Goal: Task Accomplishment & Management: Use online tool/utility

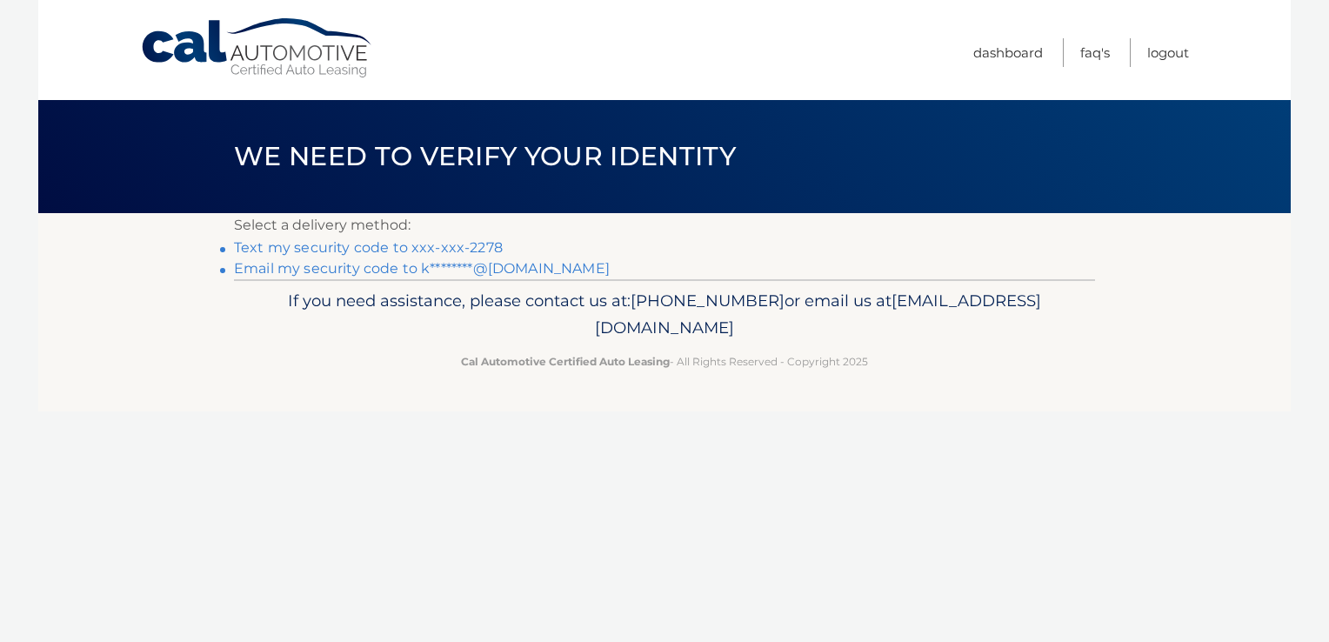
click at [370, 242] on link "Text my security code to xxx-xxx-2278" at bounding box center [368, 247] width 269 height 17
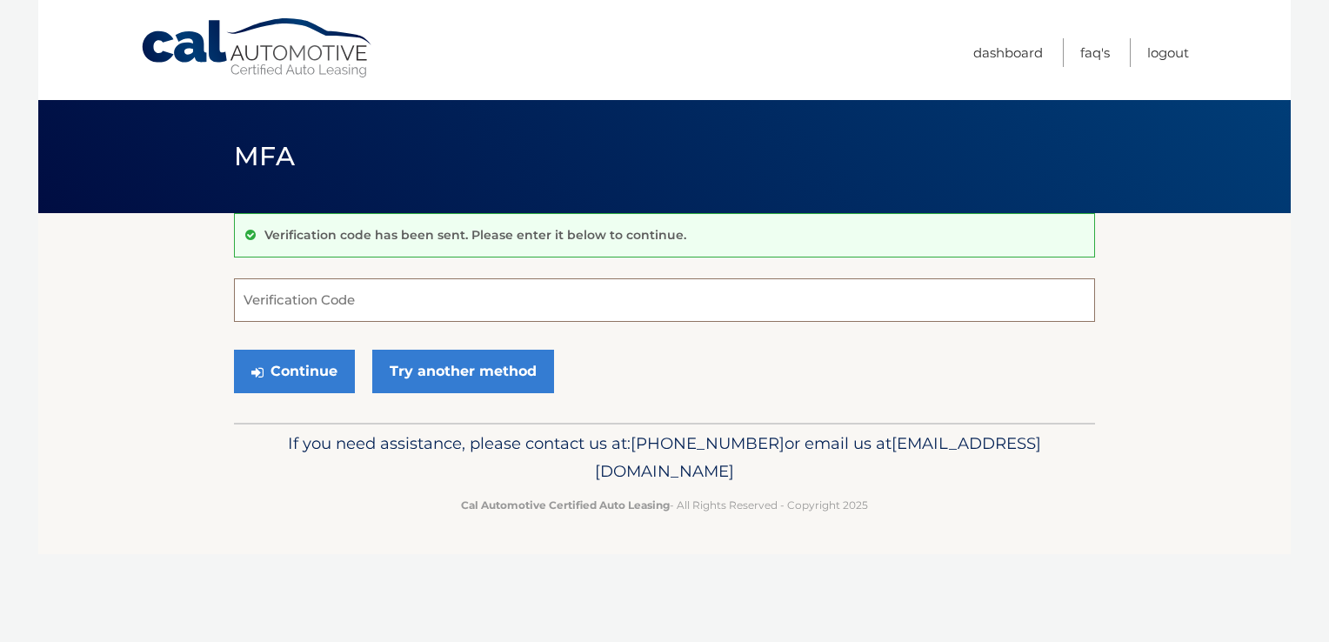
click at [445, 301] on input "Verification Code" at bounding box center [664, 299] width 861 height 43
type input "759423"
click at [308, 371] on button "Continue" at bounding box center [294, 371] width 121 height 43
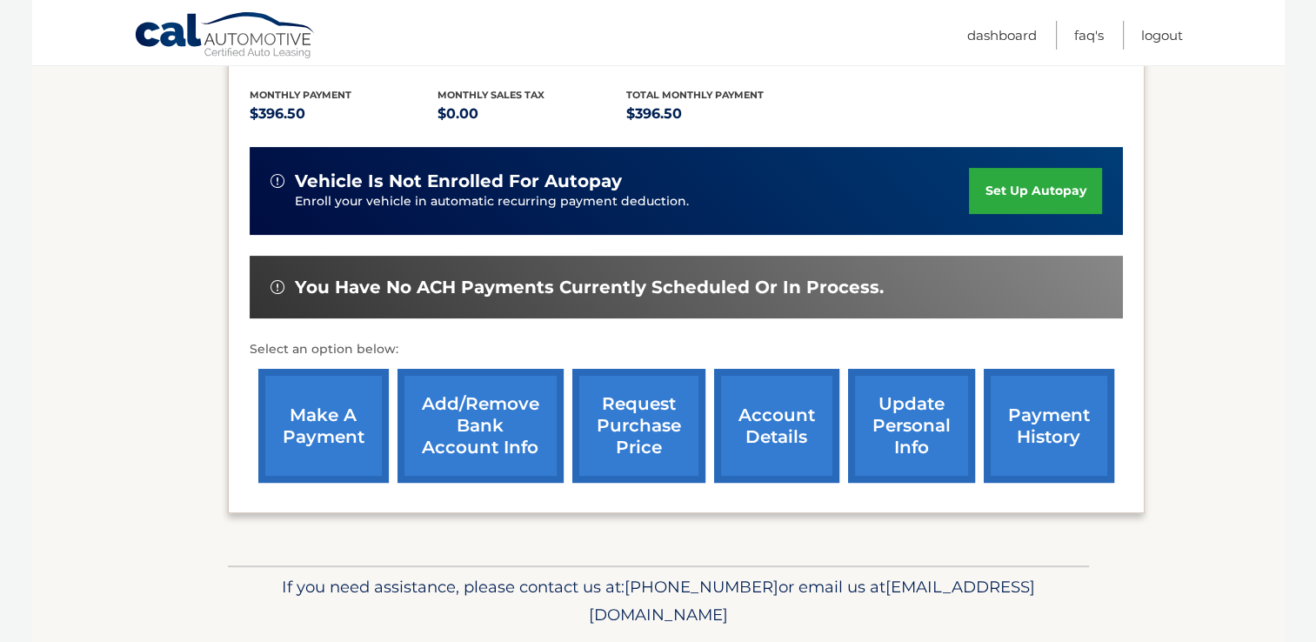
scroll to position [390, 0]
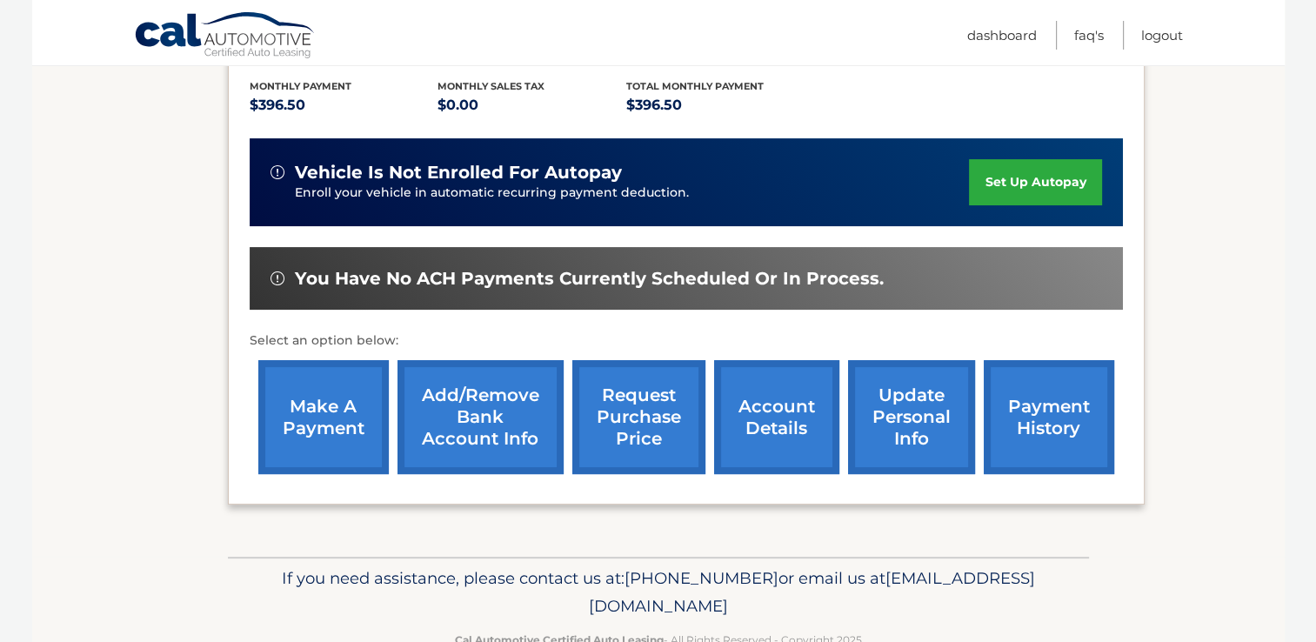
click at [296, 405] on link "make a payment" at bounding box center [323, 417] width 130 height 114
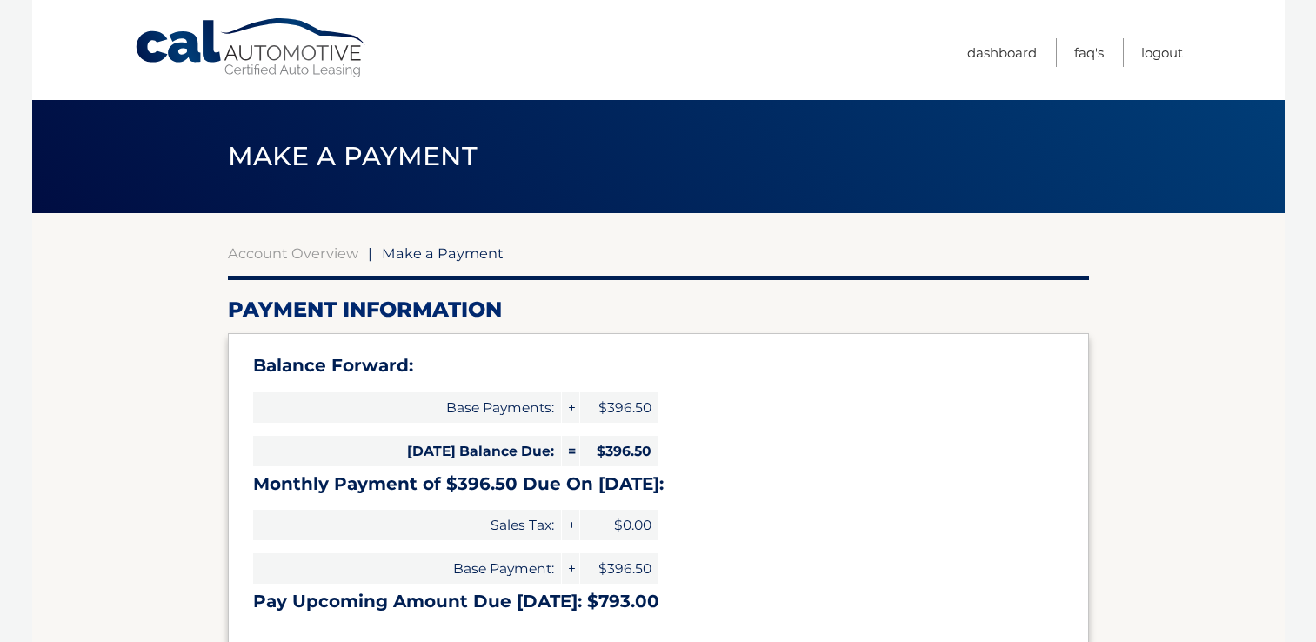
select select "ZDczYjQ0M2MtOThmYy00OTk2LWFiZGItNDg3Yjc0YjA5MTlm"
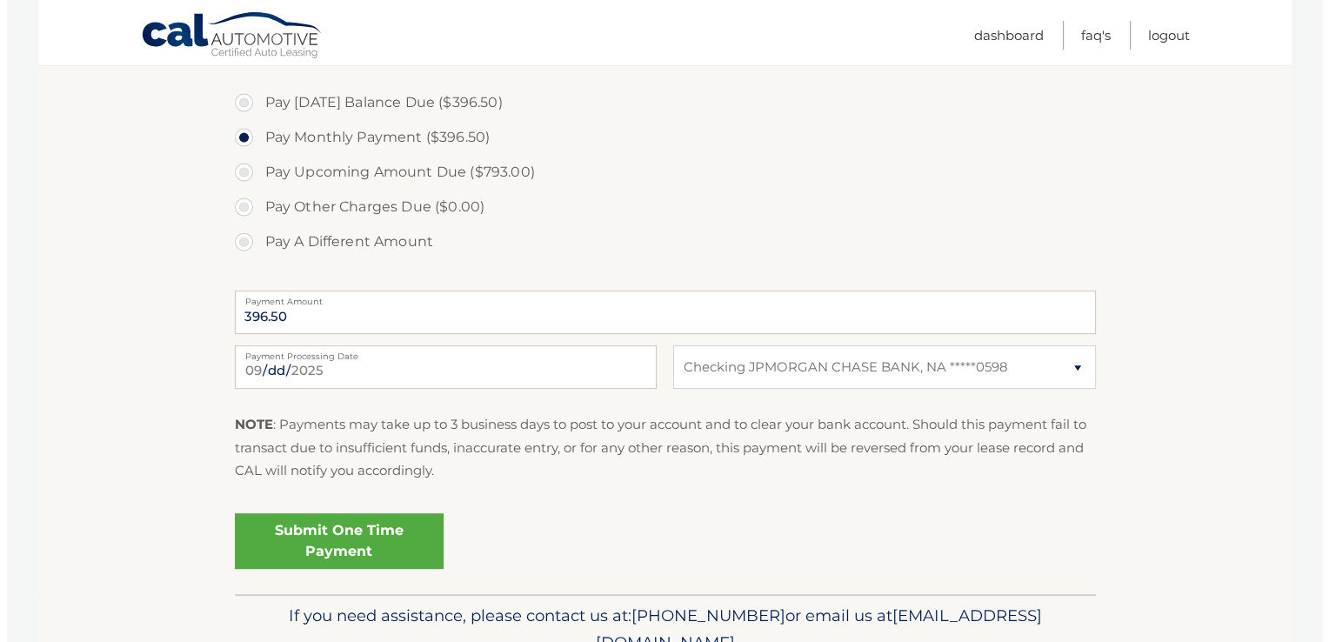
scroll to position [592, 0]
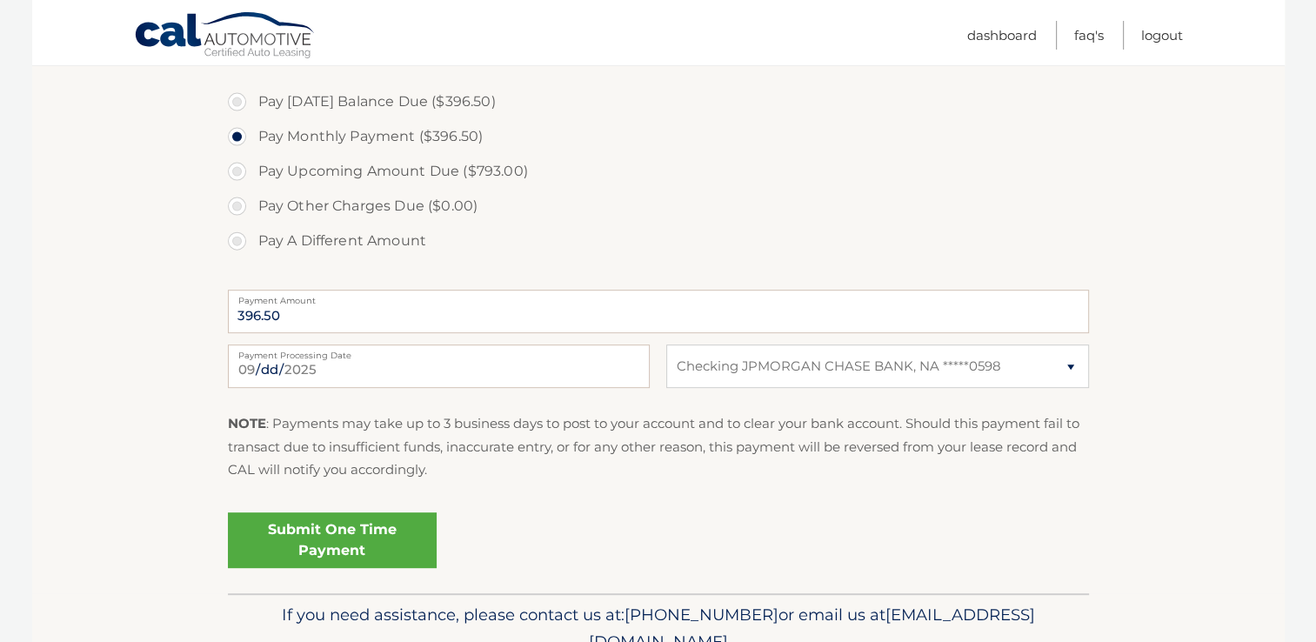
click at [365, 538] on link "Submit One Time Payment" at bounding box center [332, 540] width 209 height 56
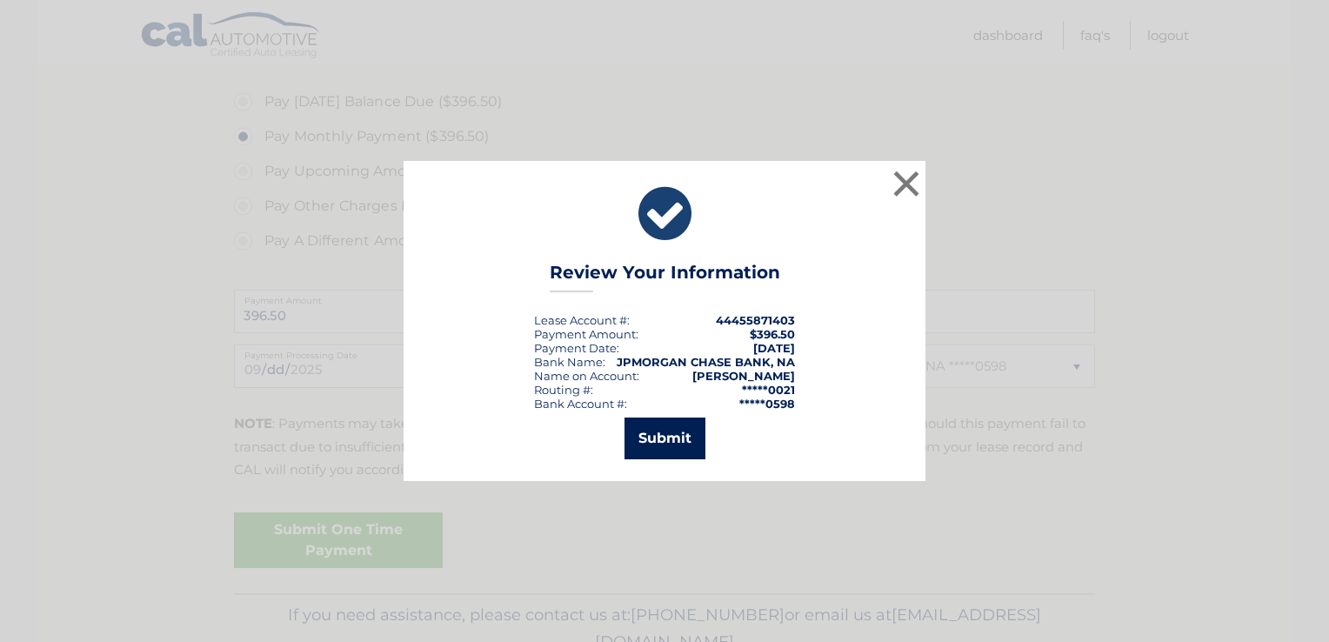
click at [648, 442] on button "Submit" at bounding box center [665, 439] width 81 height 42
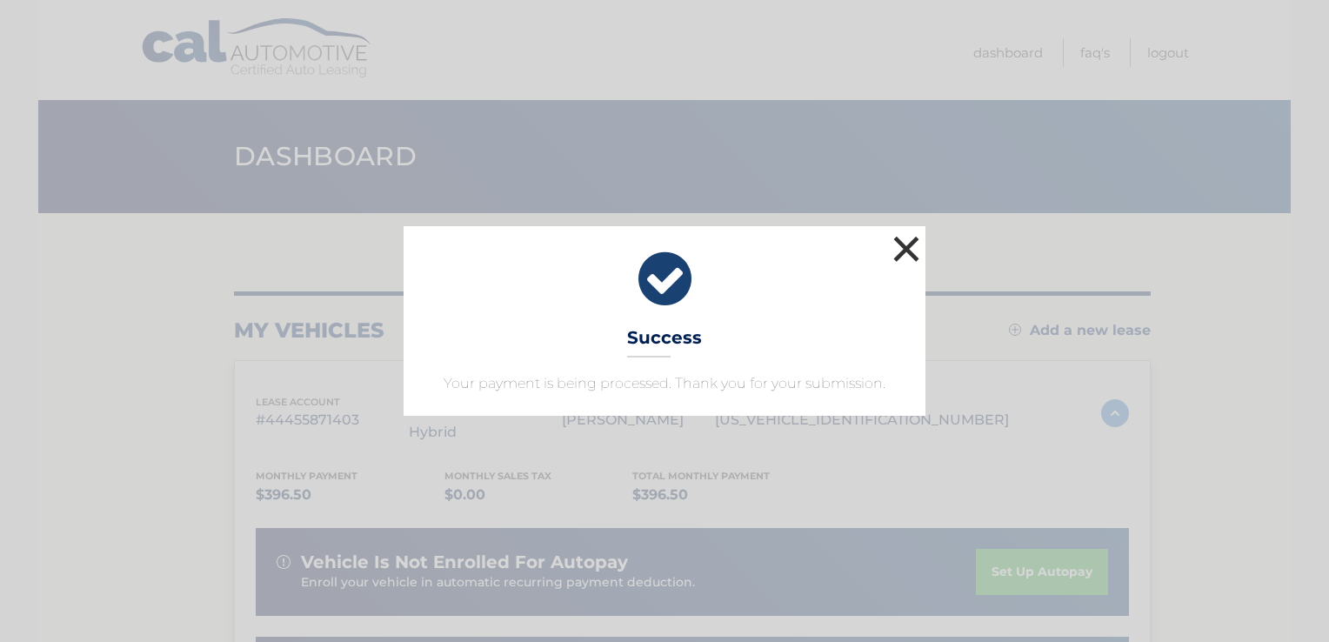
click at [903, 252] on button "×" at bounding box center [906, 248] width 35 height 35
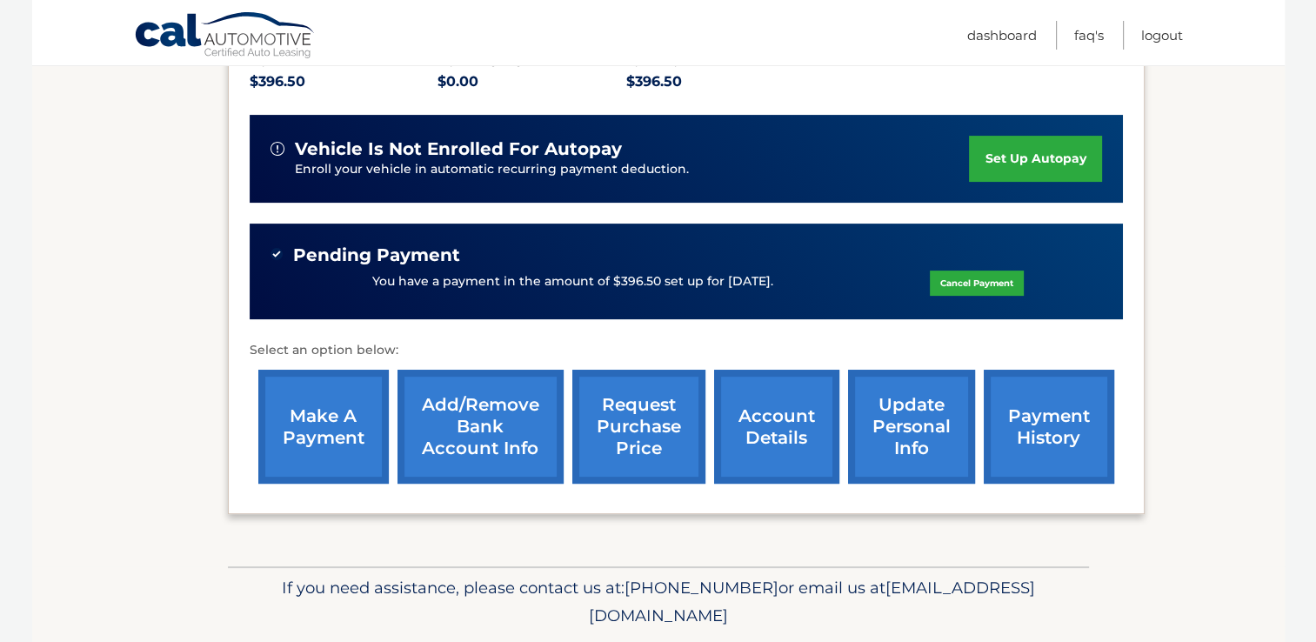
scroll to position [442, 0]
